Goal: Task Accomplishment & Management: Use online tool/utility

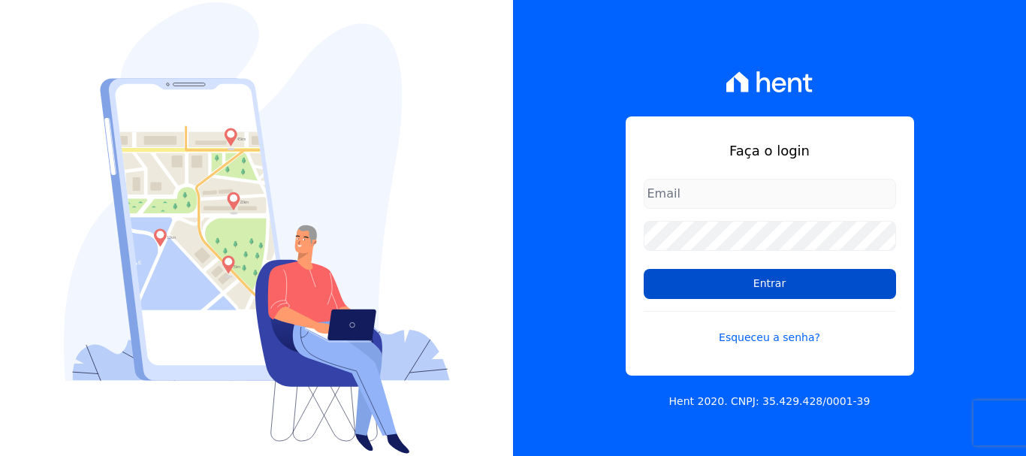
type input "[PERSON_NAME][EMAIL_ADDRESS][DOMAIN_NAME]"
click at [768, 288] on input "Entrar" at bounding box center [770, 284] width 252 height 30
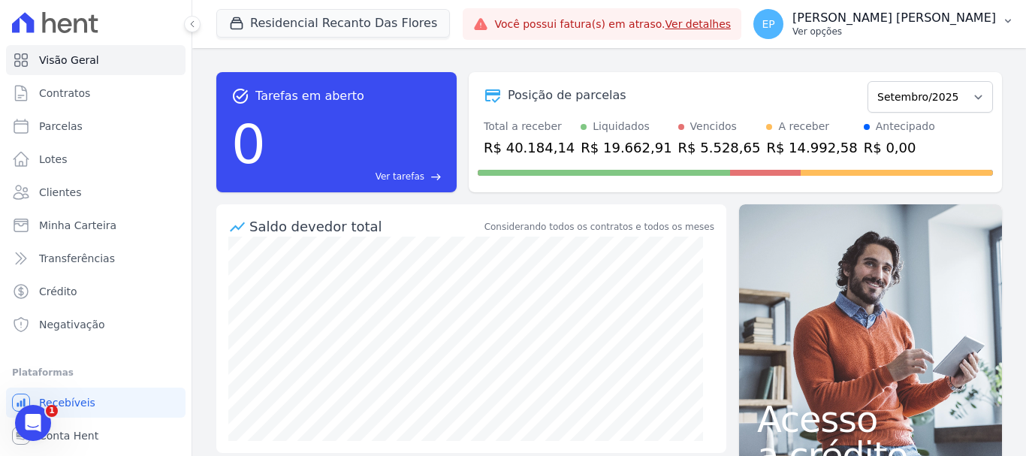
click at [967, 30] on p "Ver opções" at bounding box center [894, 32] width 204 height 12
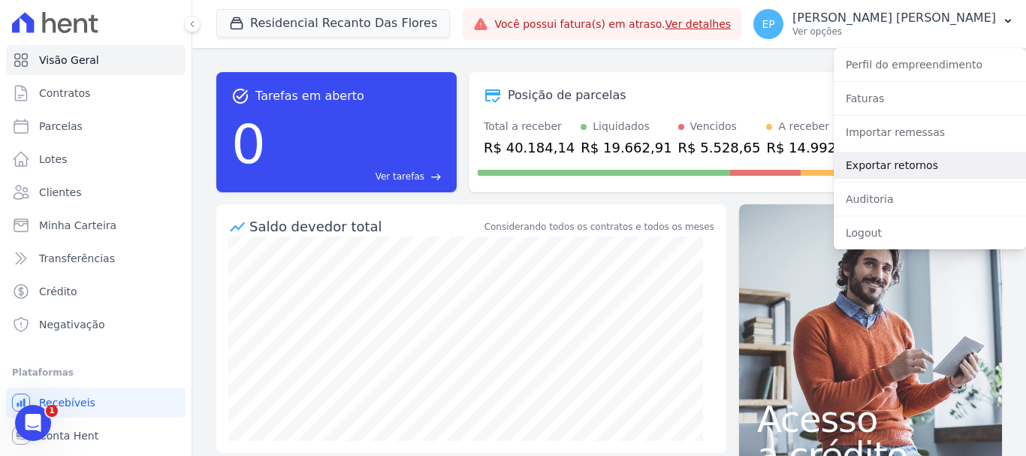
click at [864, 164] on link "Exportar retornos" at bounding box center [930, 165] width 192 height 27
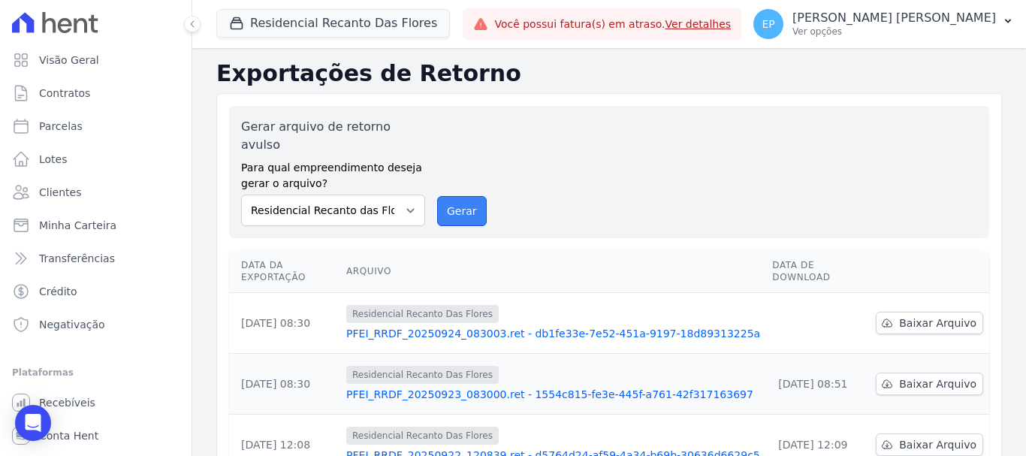
drag, startPoint x: 463, startPoint y: 197, endPoint x: 559, endPoint y: 109, distance: 130.2
click at [463, 197] on button "Gerar" at bounding box center [462, 211] width 50 height 30
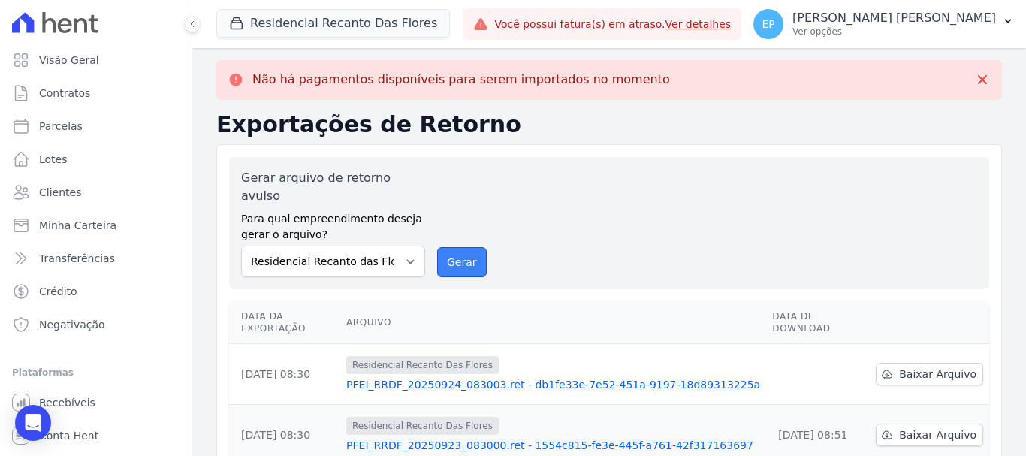
click at [459, 250] on button "Gerar" at bounding box center [462, 262] width 50 height 30
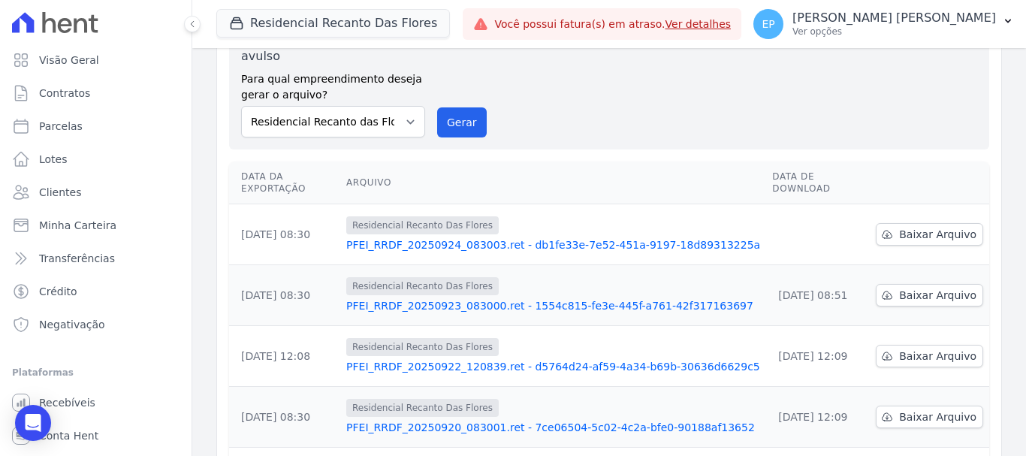
scroll to position [150, 0]
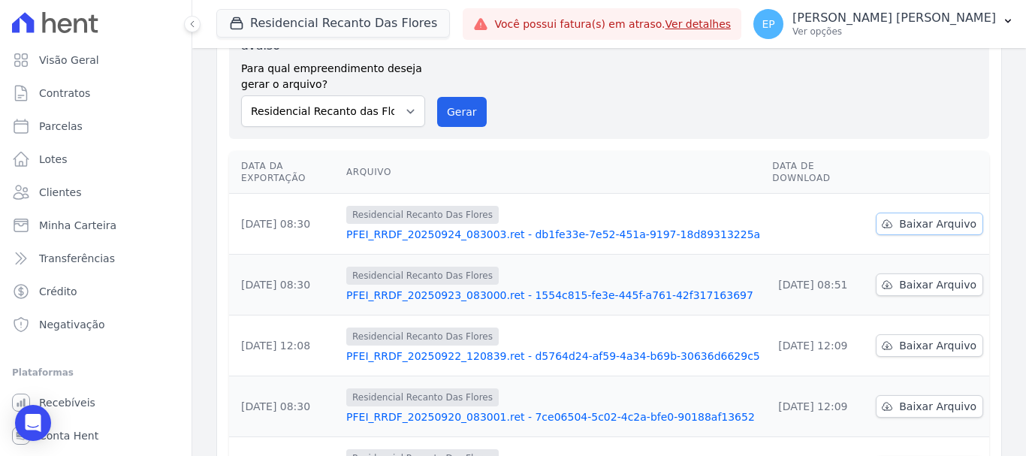
click at [899, 216] on span "Baixar Arquivo" at bounding box center [937, 223] width 77 height 15
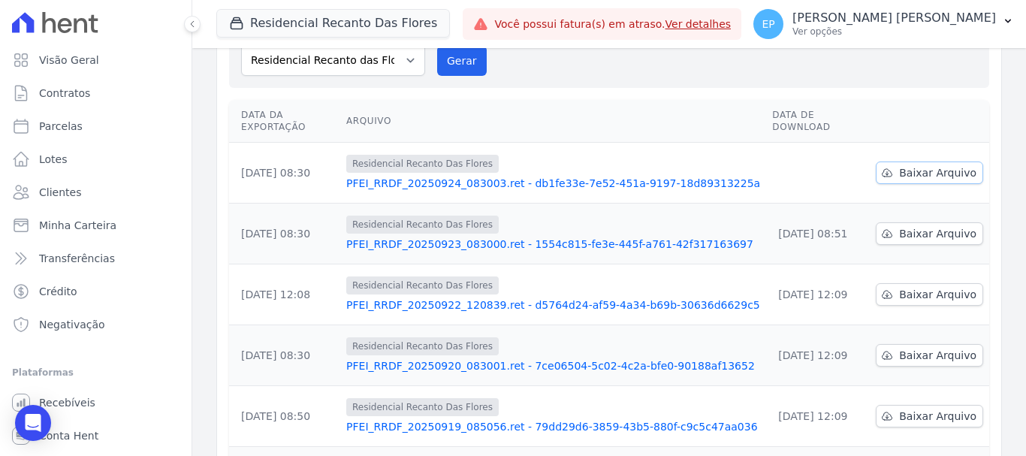
scroll to position [99, 0]
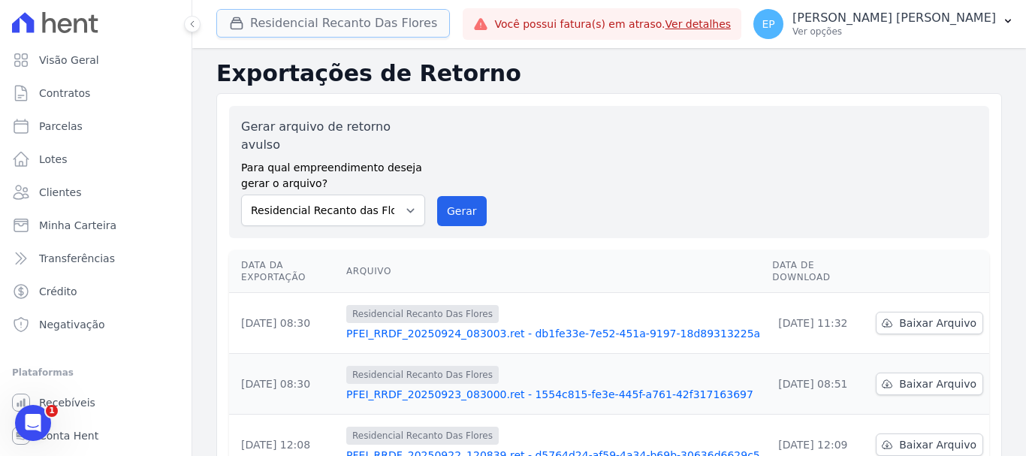
click at [266, 16] on button "Residencial Recanto Das Flores" at bounding box center [333, 23] width 234 height 29
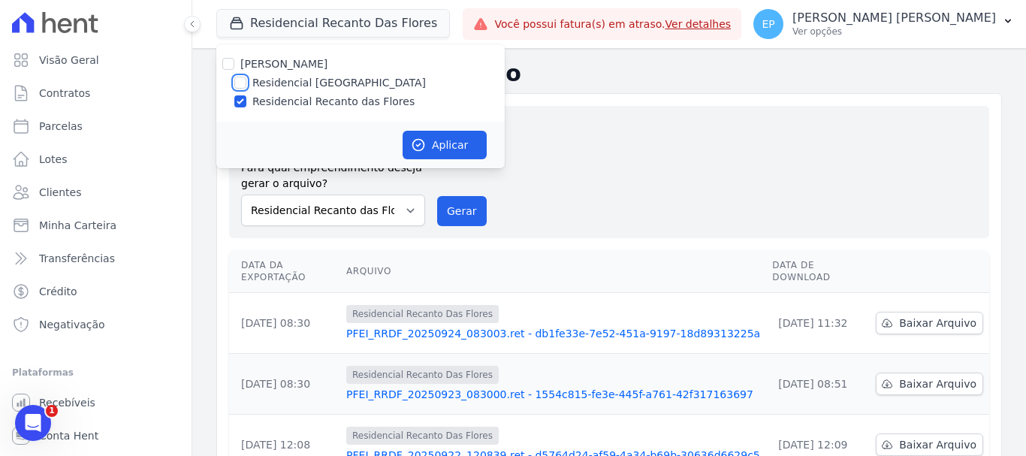
drag, startPoint x: 237, startPoint y: 79, endPoint x: 241, endPoint y: 94, distance: 15.7
click at [237, 80] on input "Residencial Piazza Di Siena" at bounding box center [240, 83] width 12 height 12
checkbox input "true"
click at [237, 97] on input "Residencial Recanto das Flores" at bounding box center [240, 101] width 12 height 12
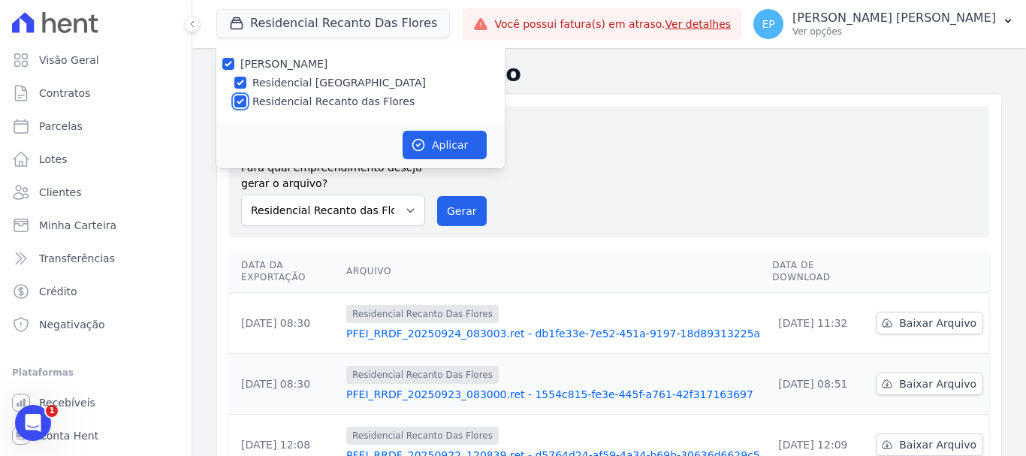
checkbox input "false"
click at [445, 144] on button "Aplicar" at bounding box center [445, 145] width 84 height 29
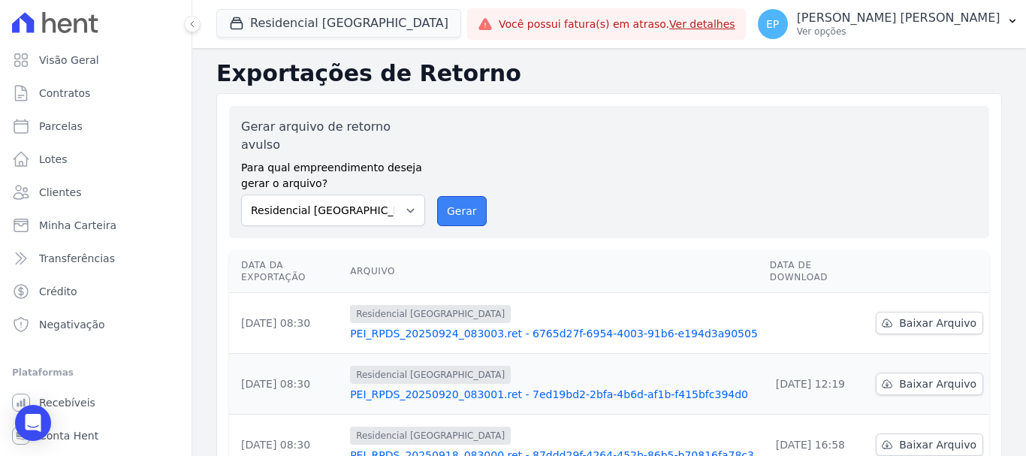
click at [451, 198] on button "Gerar" at bounding box center [462, 211] width 50 height 30
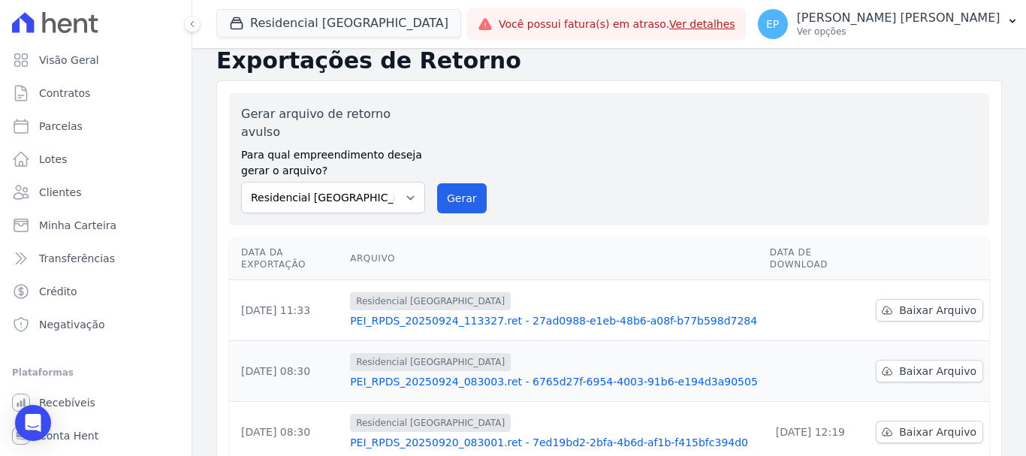
scroll to position [150, 0]
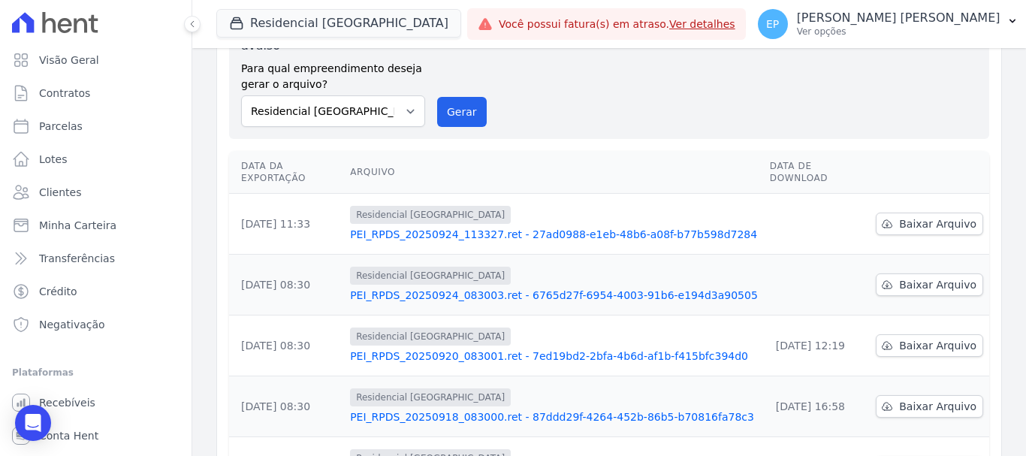
click at [924, 266] on td "Baixar Arquivo" at bounding box center [929, 285] width 119 height 61
click at [921, 277] on span "Baixar Arquivo" at bounding box center [937, 284] width 77 height 15
click at [911, 216] on span "Baixar Arquivo" at bounding box center [937, 223] width 77 height 15
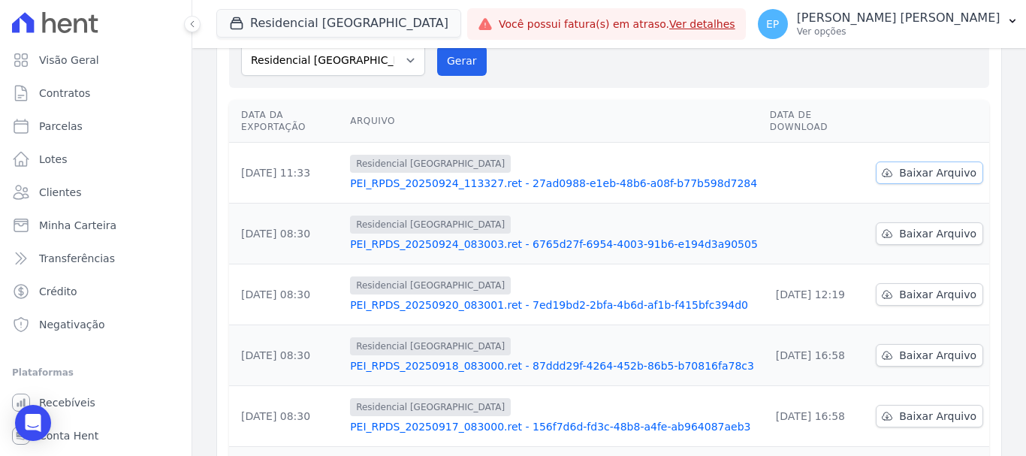
scroll to position [99, 0]
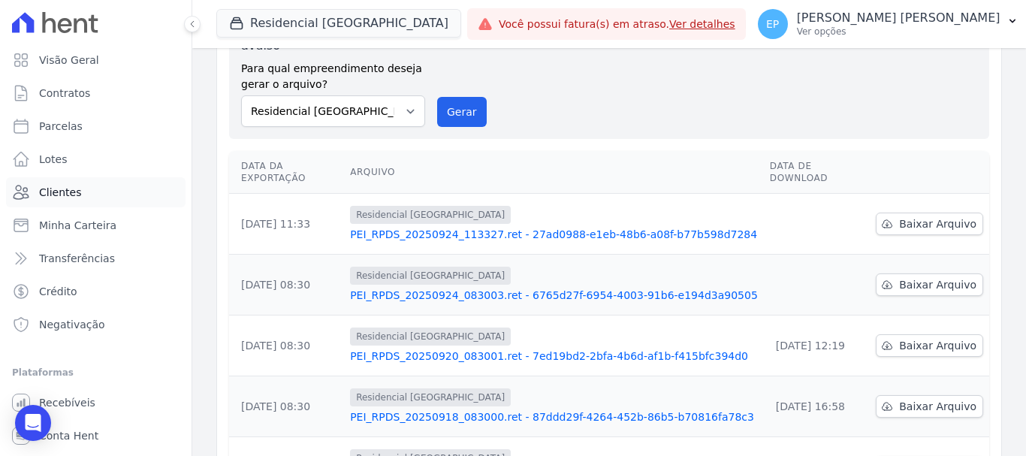
click at [64, 189] on span "Clientes" at bounding box center [60, 192] width 42 height 15
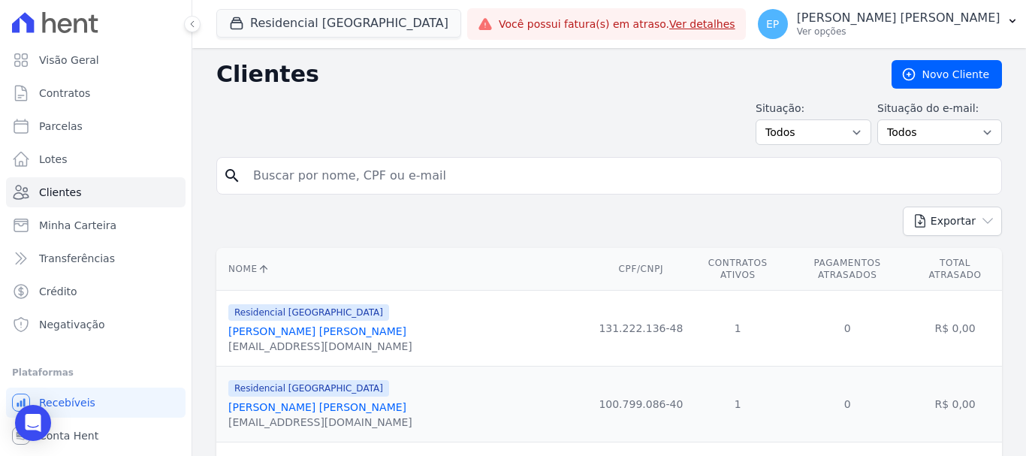
drag, startPoint x: 320, startPoint y: 182, endPoint x: 328, endPoint y: 179, distance: 8.8
click at [321, 179] on input "search" at bounding box center [619, 176] width 751 height 30
type input "ana ce"
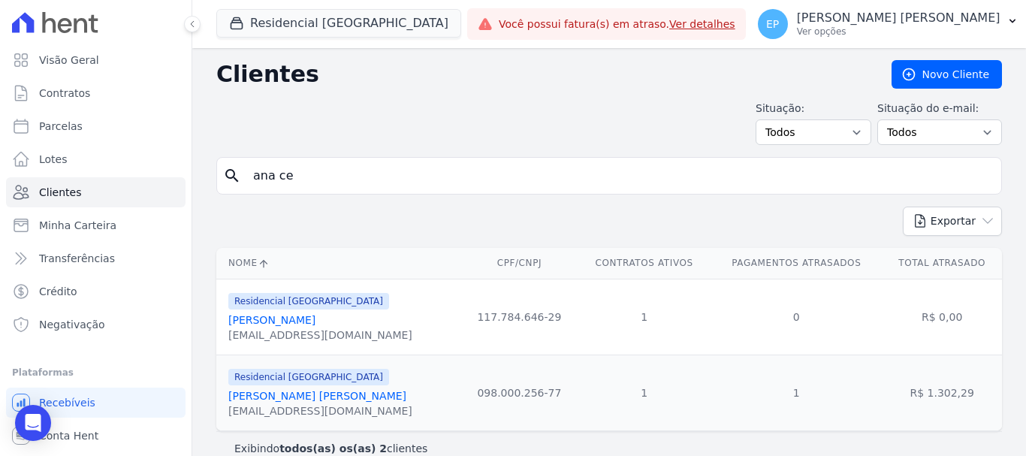
click at [294, 400] on link "Ana Cecilia Silva Vieira" at bounding box center [317, 396] width 178 height 12
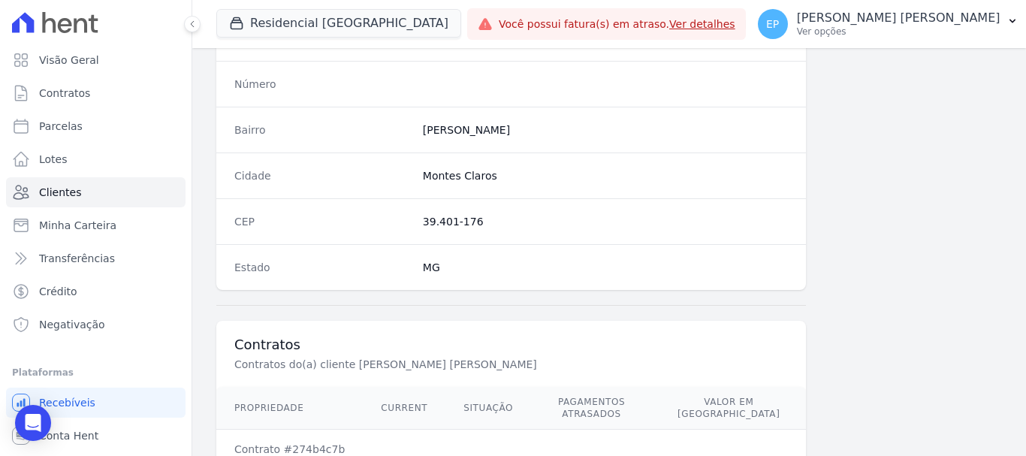
scroll to position [949, 0]
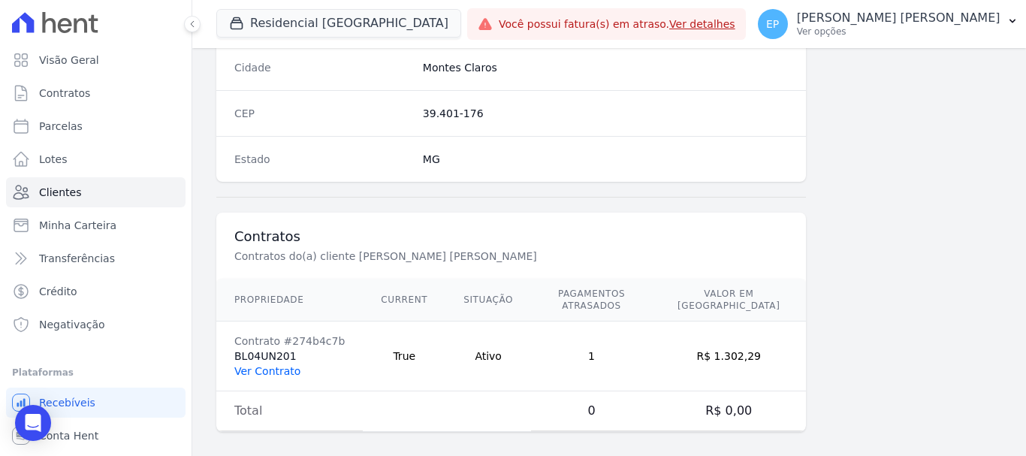
click at [279, 365] on link "Ver Contrato" at bounding box center [267, 371] width 66 height 12
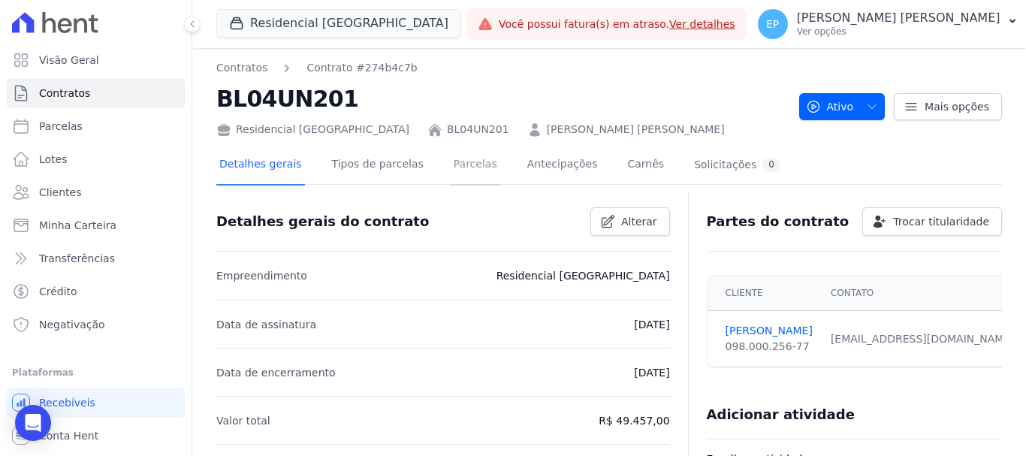
click at [451, 170] on link "Parcelas" at bounding box center [476, 166] width 50 height 40
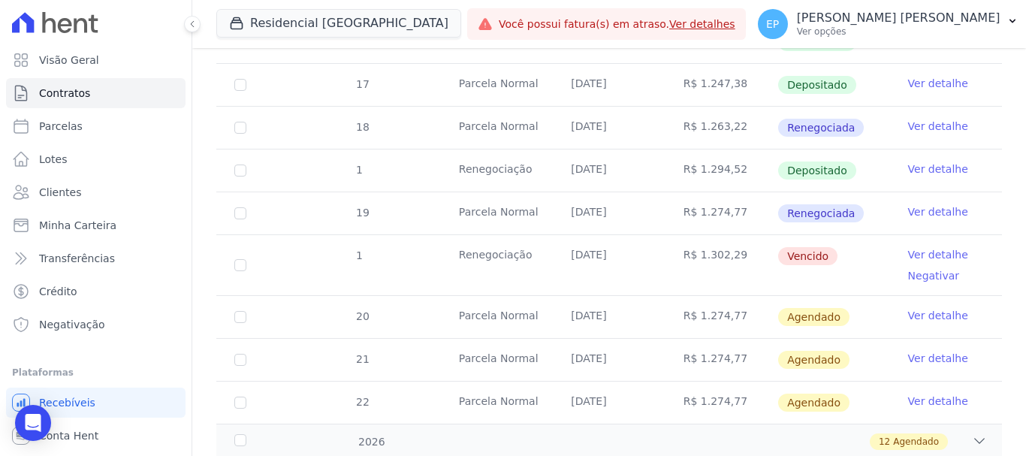
scroll to position [901, 0]
